Goal: Transaction & Acquisition: Purchase product/service

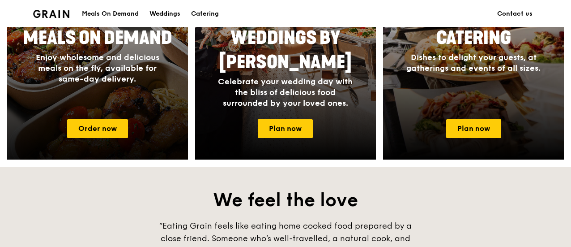
scroll to position [448, 0]
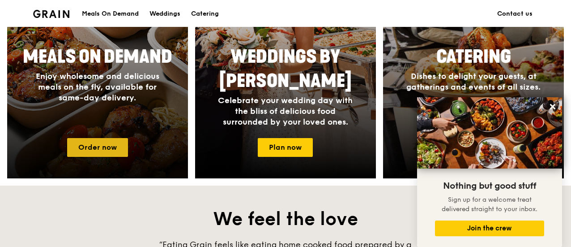
click at [120, 150] on link "Order now" at bounding box center [97, 147] width 61 height 19
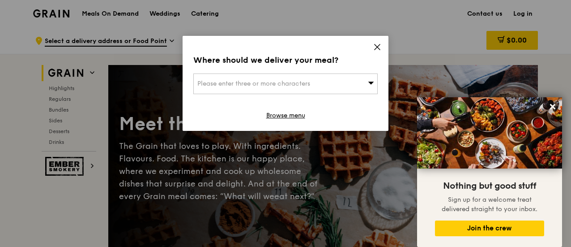
click at [289, 80] on span "Please enter three or more characters" at bounding box center [254, 84] width 113 height 8
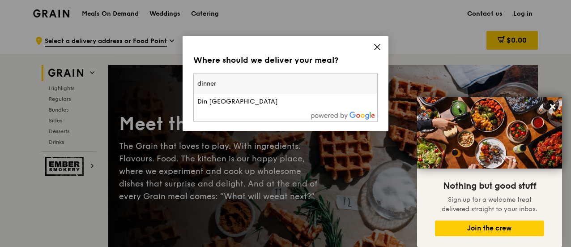
type input "dinner"
click at [382, 46] on div "Where should we deliver your meal? Please enter three or more characters [GEOGR…" at bounding box center [286, 83] width 206 height 95
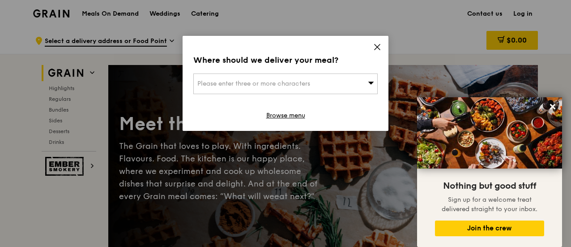
click at [379, 46] on icon at bounding box center [378, 47] width 8 height 8
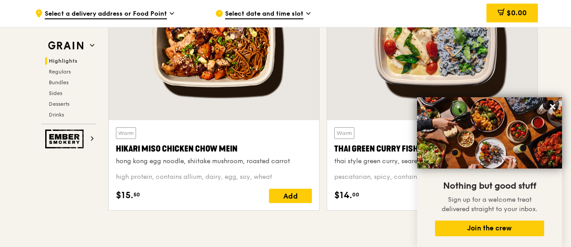
scroll to position [373, 0]
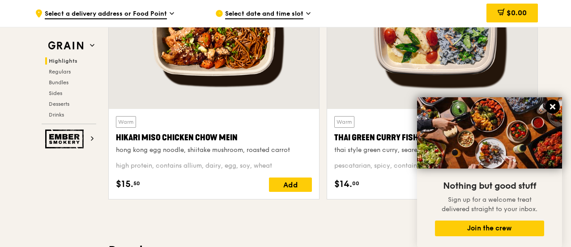
click at [552, 104] on icon at bounding box center [553, 107] width 8 height 8
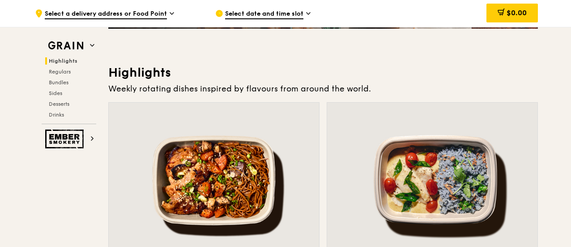
scroll to position [0, 0]
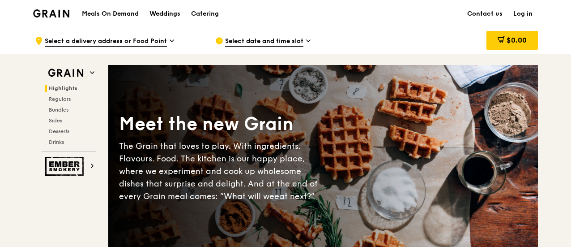
click at [107, 41] on span "Select a delivery address or Food Point" at bounding box center [106, 42] width 122 height 10
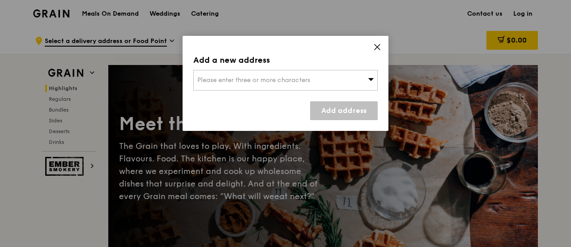
click at [224, 79] on span "Please enter three or more characters" at bounding box center [254, 80] width 113 height 8
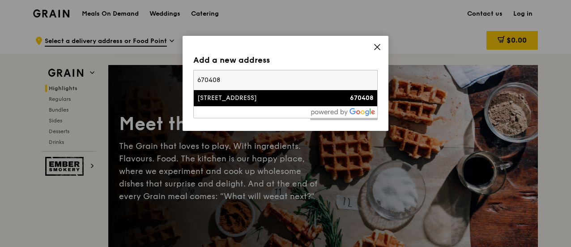
type input "670408"
click at [245, 99] on div "[STREET_ADDRESS]" at bounding box center [264, 98] width 133 height 9
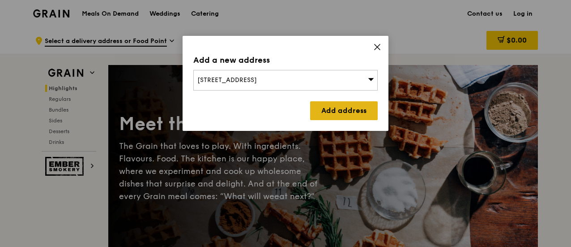
click at [371, 114] on link "Add address" at bounding box center [344, 110] width 68 height 19
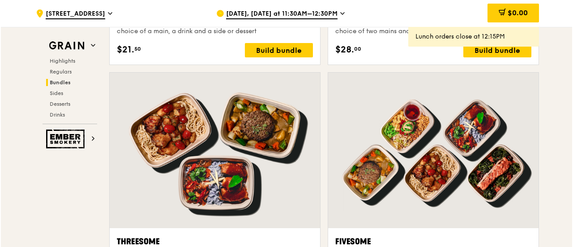
scroll to position [1568, 0]
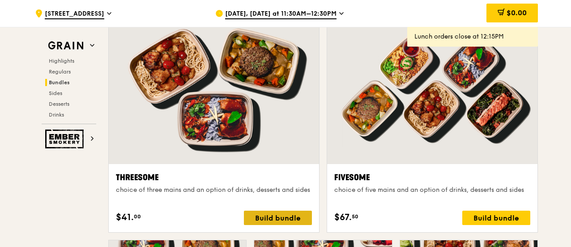
click at [286, 212] on div "Build bundle" at bounding box center [278, 217] width 68 height 14
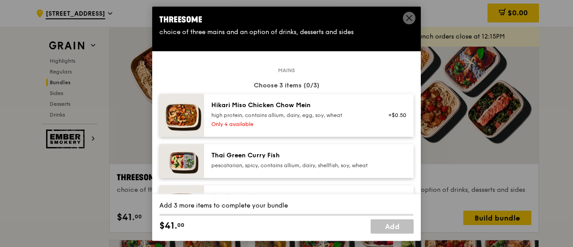
scroll to position [74, 0]
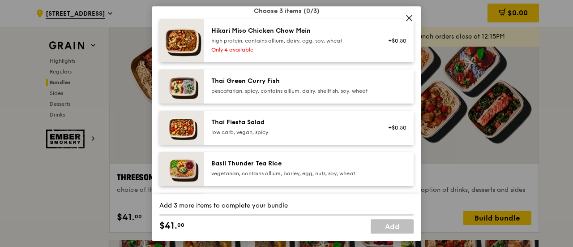
click at [305, 125] on div "Thai Fiesta Salad" at bounding box center [291, 122] width 161 height 9
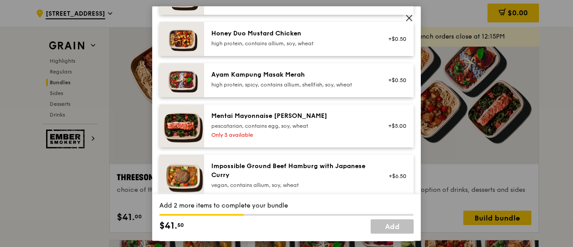
scroll to position [298, 0]
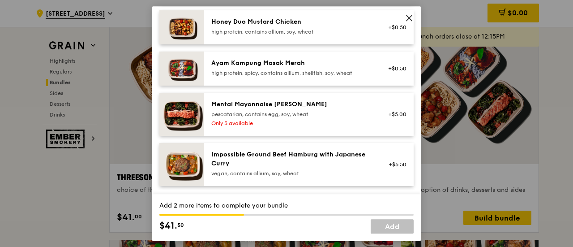
click at [281, 37] on div "Honey Duo Mustard Chicken high protein, contains allium, soy, wheat" at bounding box center [292, 27] width 172 height 20
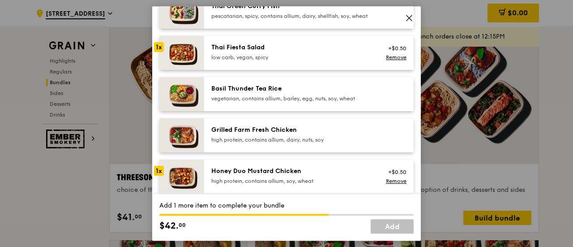
scroll to position [0, 0]
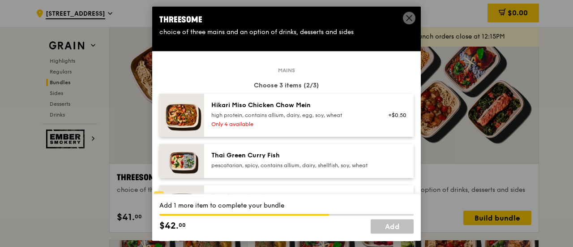
click at [299, 111] on div "Hikari Miso Chicken Chow Mein high protein, contains allium, dairy, egg, soy, w…" at bounding box center [291, 110] width 161 height 18
